Goal: Information Seeking & Learning: Learn about a topic

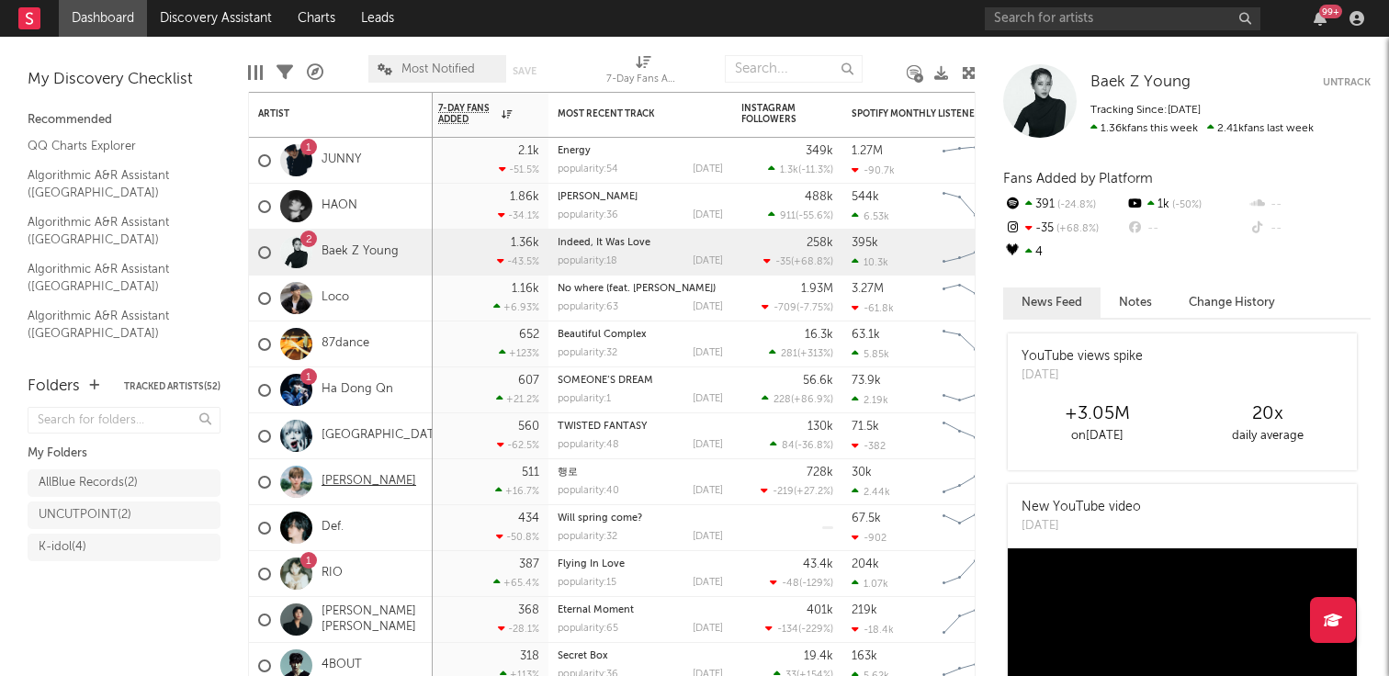
click at [356, 482] on link "[PERSON_NAME]" at bounding box center [369, 482] width 95 height 16
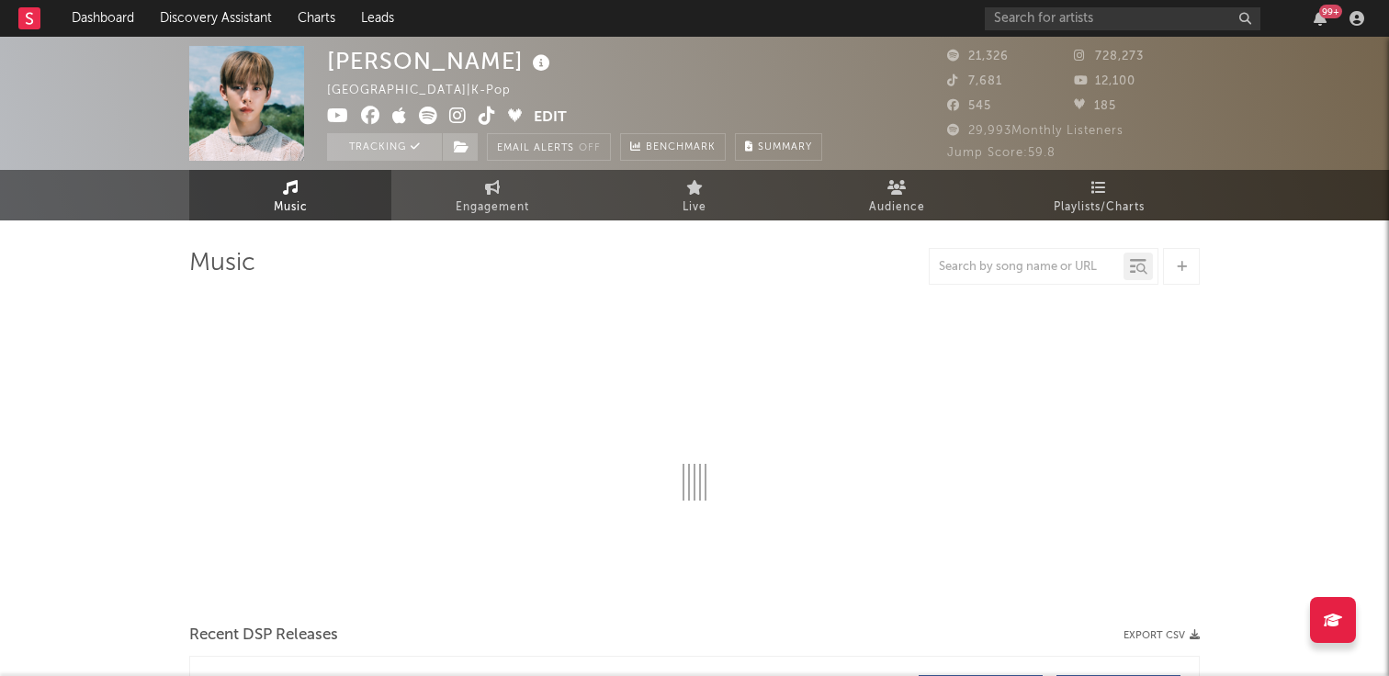
select select "1w"
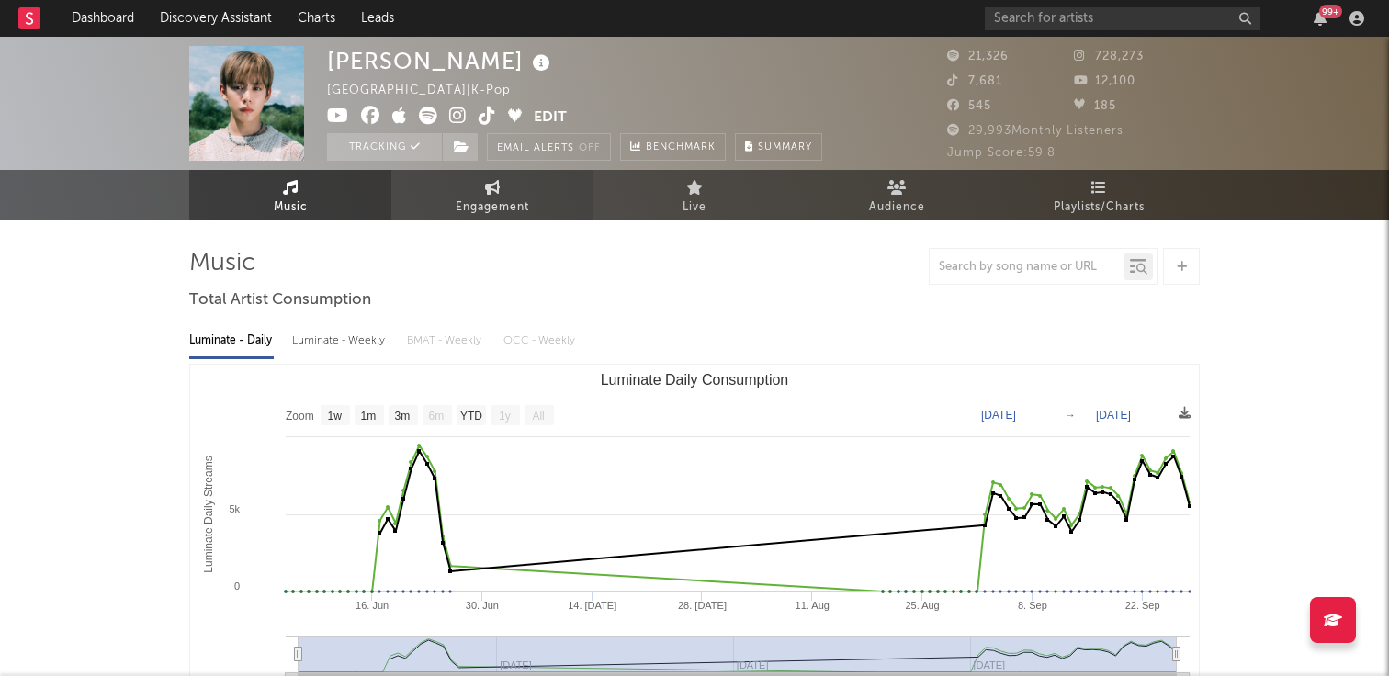
click at [515, 205] on span "Engagement" at bounding box center [492, 208] width 73 height 22
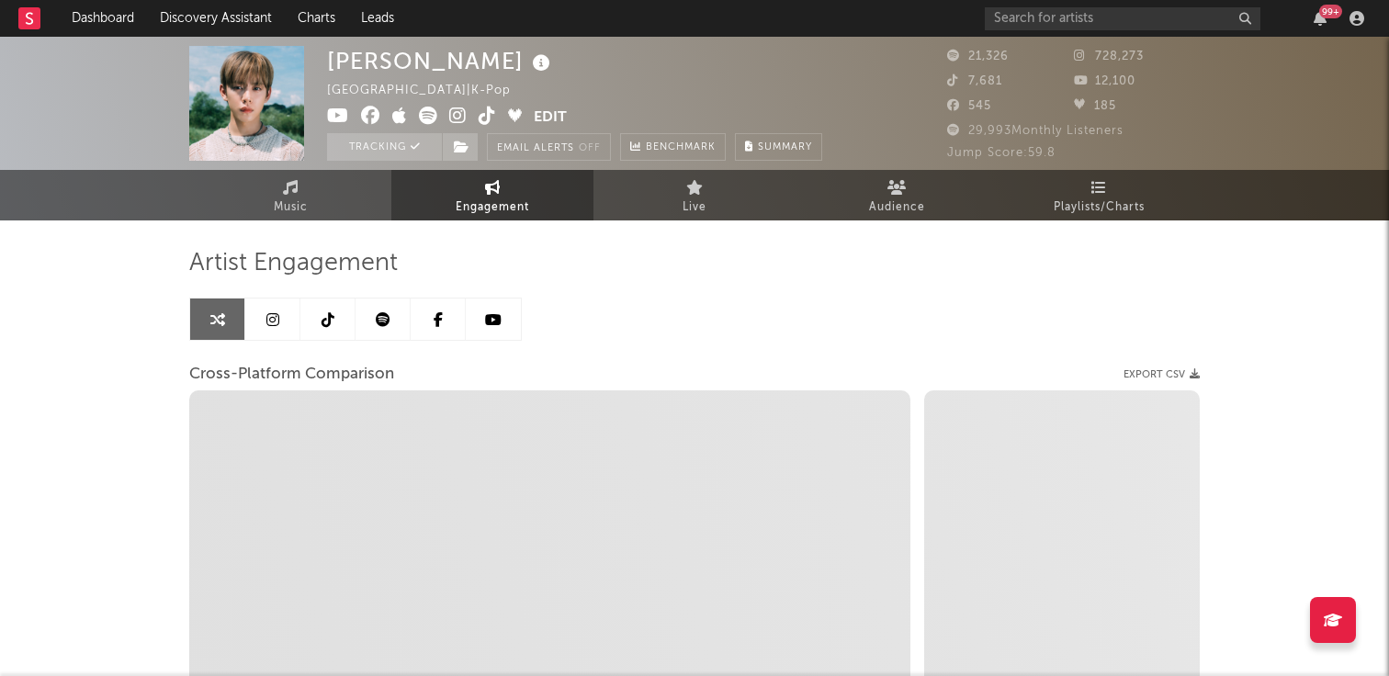
select select "1w"
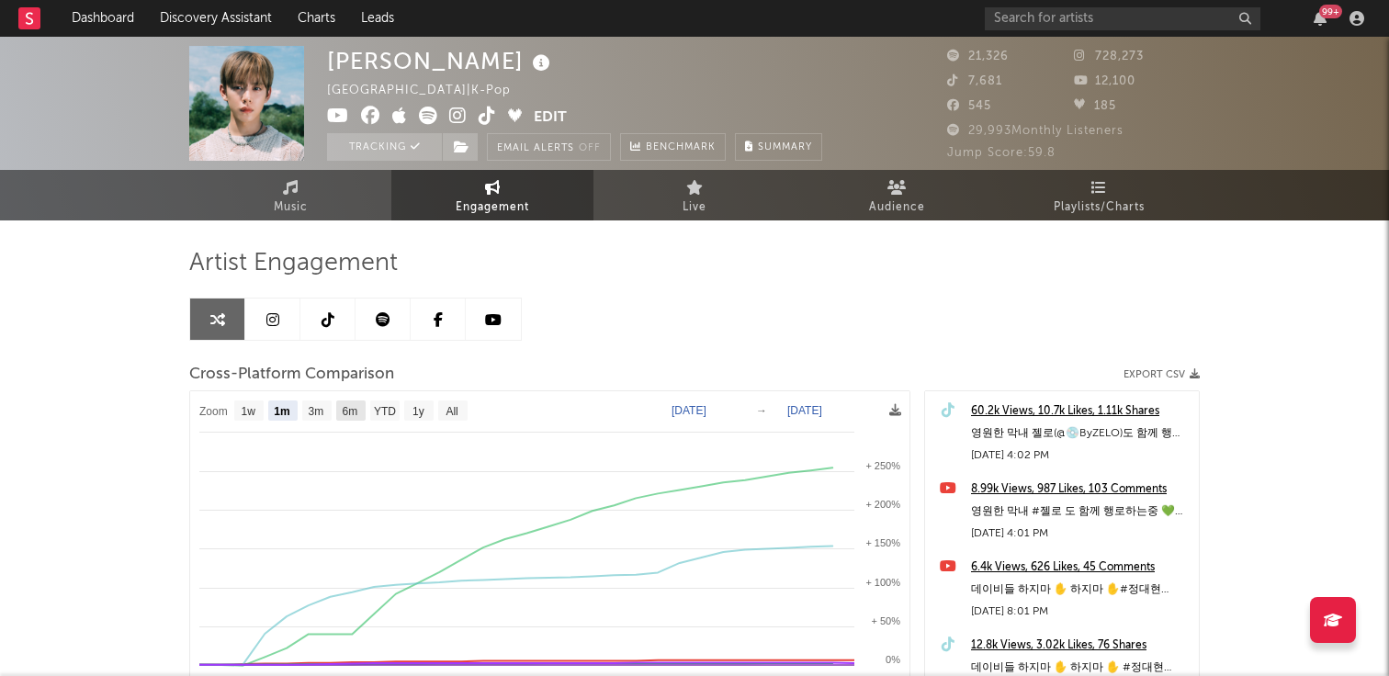
click at [345, 412] on text "6m" at bounding box center [351, 411] width 16 height 13
select select "6m"
type input "[DATE]"
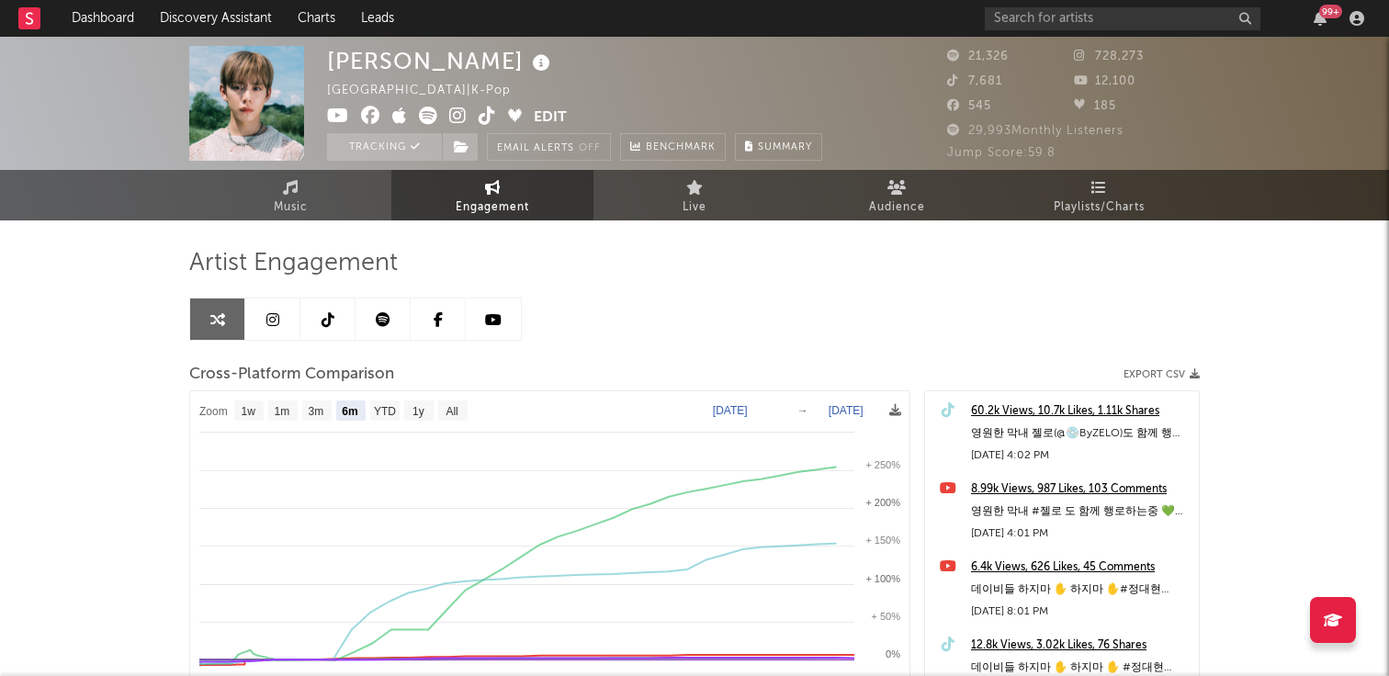
select select "6m"
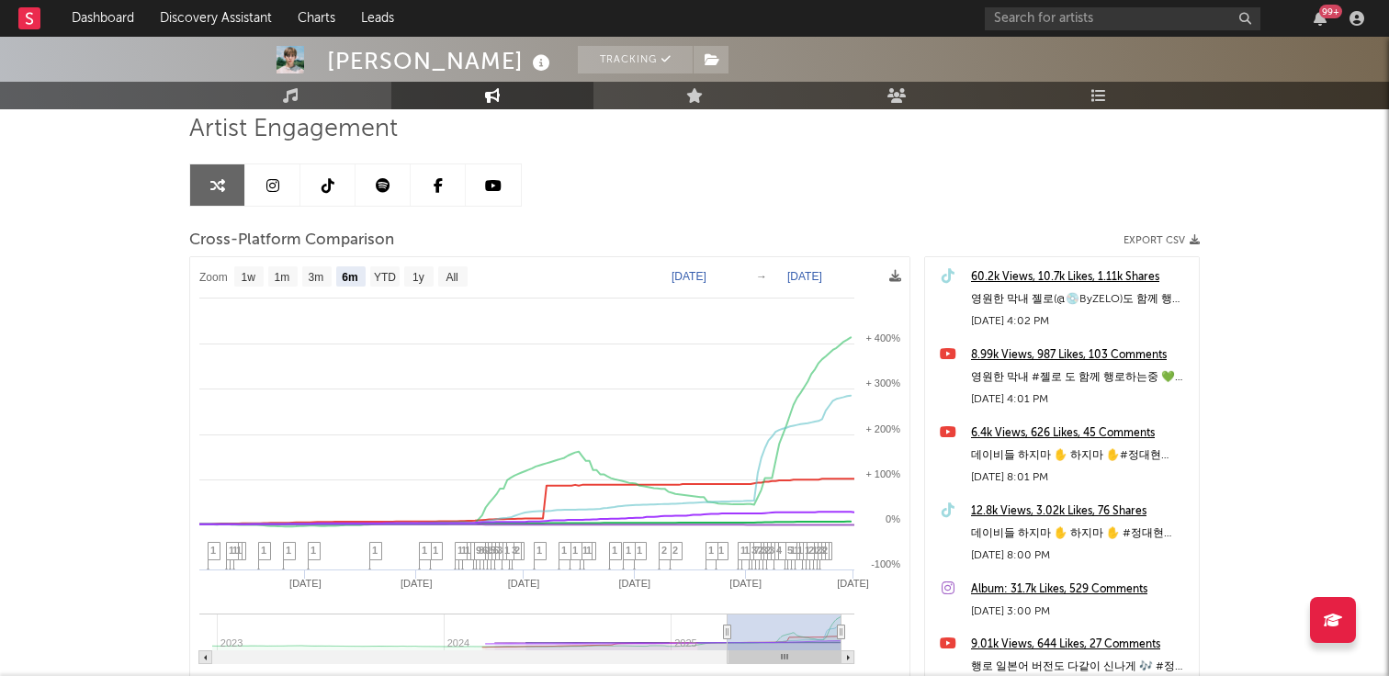
scroll to position [132, 0]
click at [1324, 412] on div "[PERSON_NAME] Tracking [GEOGRAPHIC_DATA] | K-Pop Edit Tracking Email Alerts Off…" at bounding box center [694, 386] width 1389 height 965
